Goal: Check status

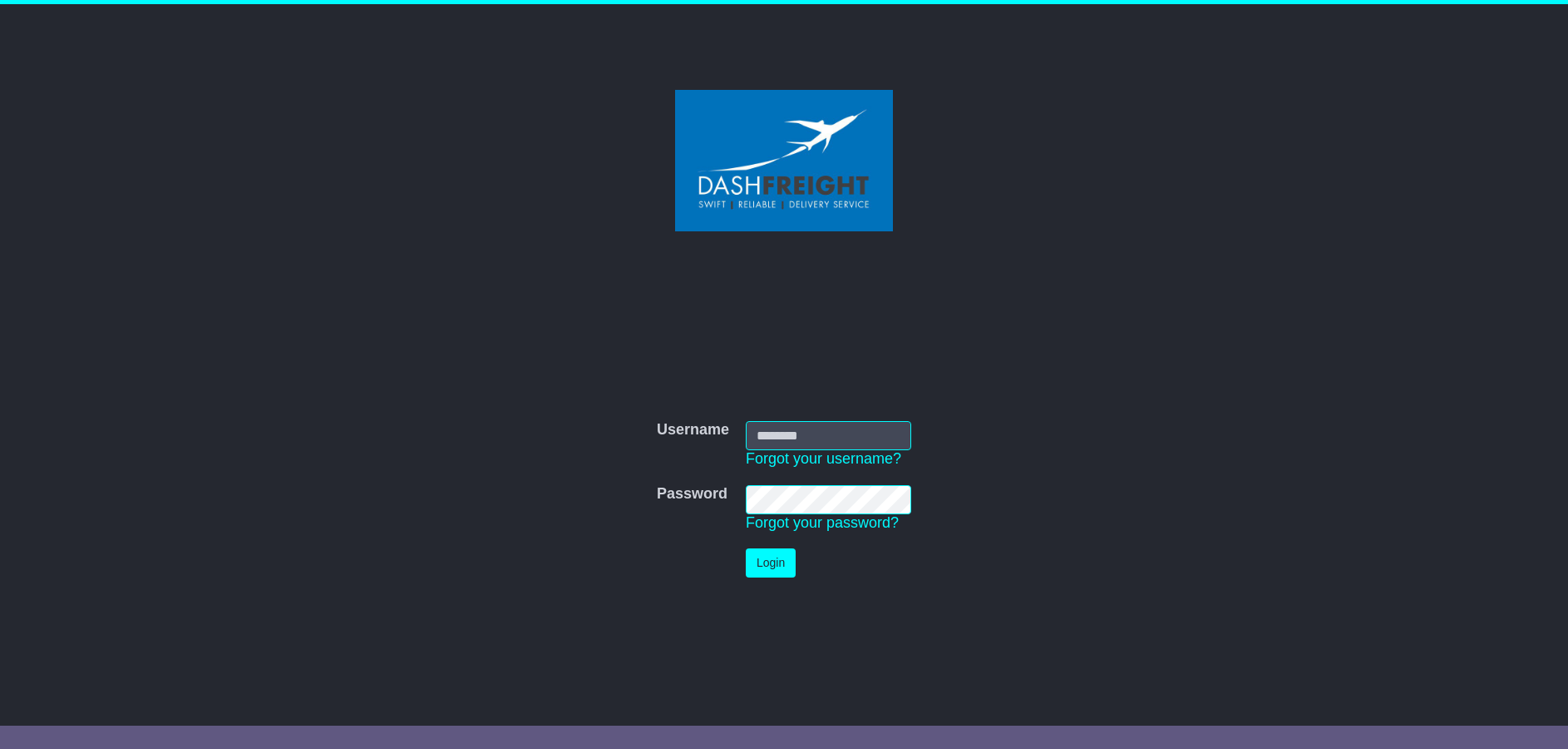
type input "**********"
click at [758, 560] on button "Login" at bounding box center [770, 562] width 50 height 29
